Goal: Information Seeking & Learning: Learn about a topic

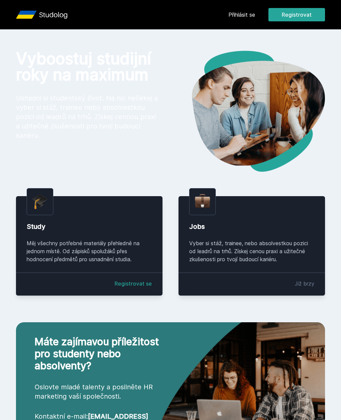
click at [245, 17] on link "Přihlásit se" at bounding box center [242, 15] width 27 height 8
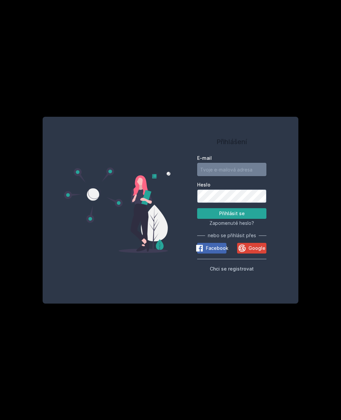
click at [245, 176] on input "E-mail" at bounding box center [231, 169] width 69 height 13
type input "[EMAIL_ADDRESS][PERSON_NAME][DOMAIN_NAME]"
click at [232, 219] on button "Přihlásit se" at bounding box center [231, 213] width 69 height 11
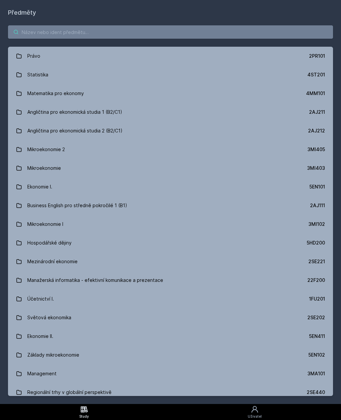
click at [291, 38] on input "search" at bounding box center [170, 31] width 325 height 13
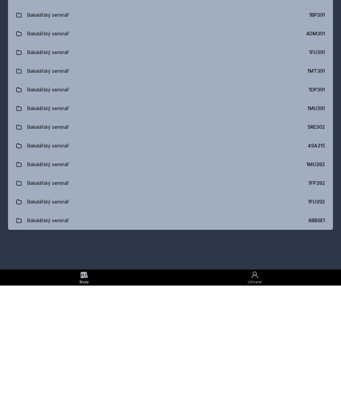
scroll to position [3, 0]
type input "bakalarsky semin"
click at [317, 258] on div "5RE302" at bounding box center [316, 261] width 17 height 7
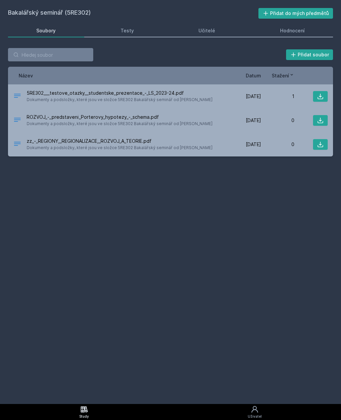
click at [304, 24] on link "Hodnocení" at bounding box center [293, 30] width 82 height 13
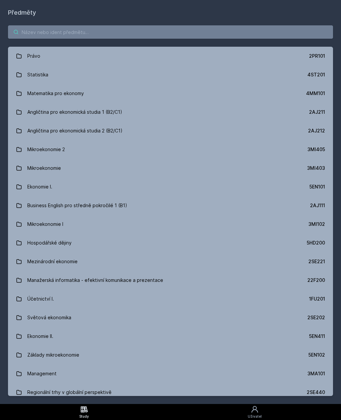
click at [35, 25] on input "search" at bounding box center [170, 31] width 325 height 13
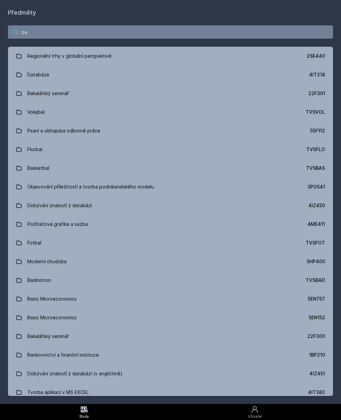
type input "bak"
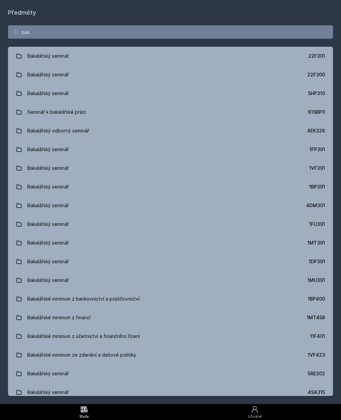
click at [317, 90] on div "5HP310" at bounding box center [316, 93] width 17 height 7
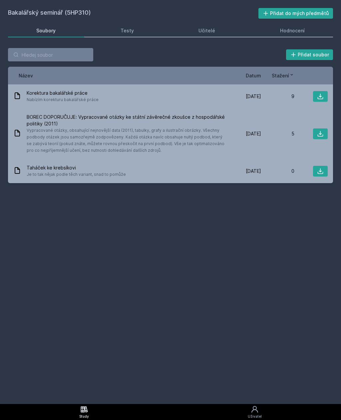
click at [310, 24] on link "Hodnocení" at bounding box center [293, 30] width 82 height 13
